Goal: Task Accomplishment & Management: Use online tool/utility

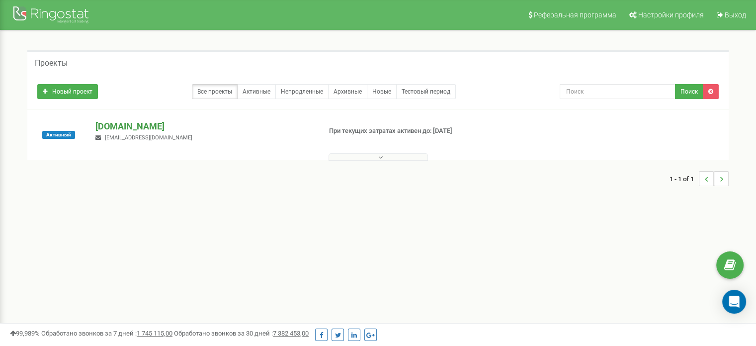
click at [133, 127] on p "[DOMAIN_NAME]" at bounding box center [203, 126] width 217 height 13
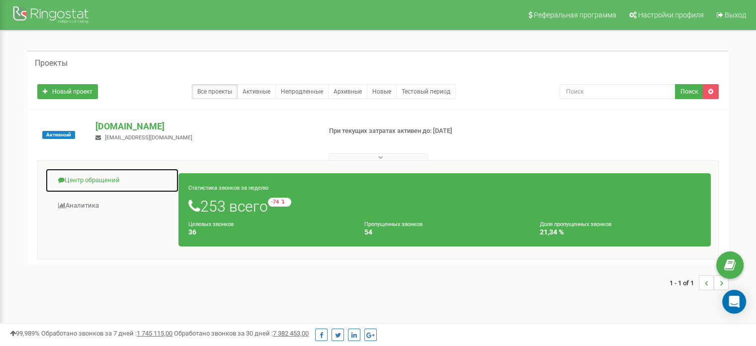
click at [108, 179] on link "Центр обращений" at bounding box center [112, 180] width 134 height 24
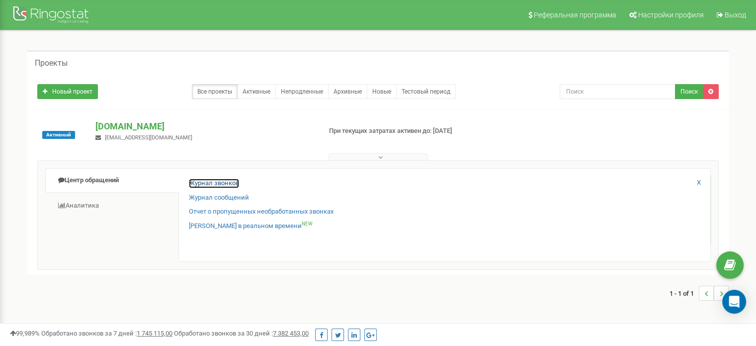
click at [217, 184] on link "Журнал звонков" at bounding box center [214, 183] width 50 height 9
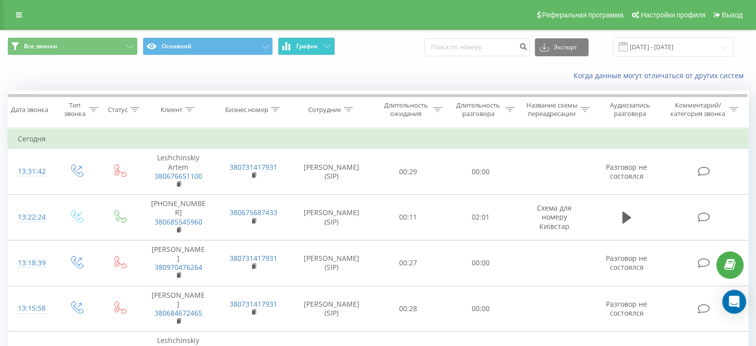
click at [328, 46] on icon at bounding box center [327, 45] width 7 height 3
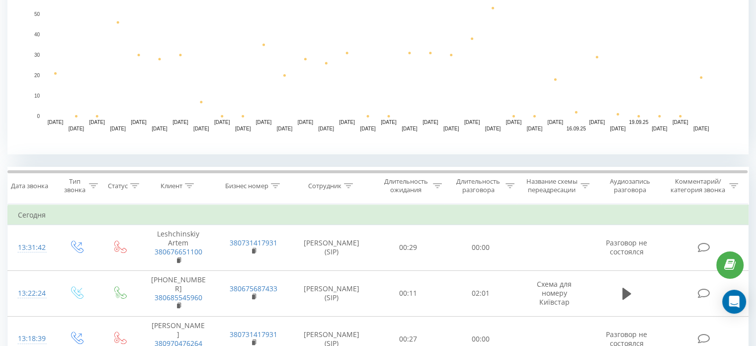
scroll to position [249, 0]
